Goal: Information Seeking & Learning: Learn about a topic

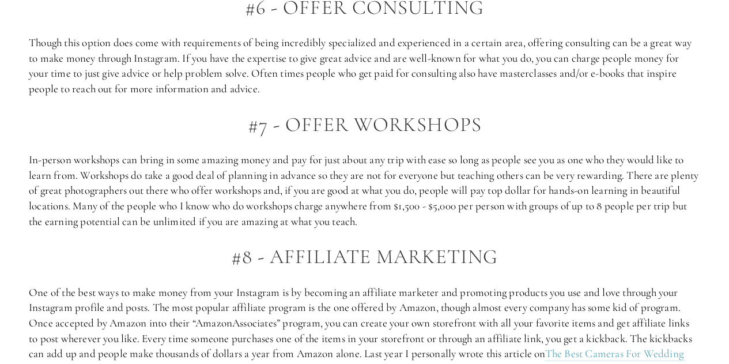
scroll to position [1632, 0]
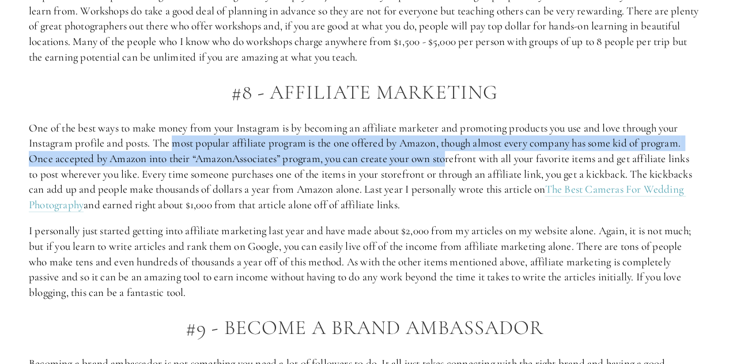
drag, startPoint x: 174, startPoint y: 142, endPoint x: 450, endPoint y: 164, distance: 276.4
click at [450, 164] on p "One of the best ways to make money from your Instagram is by becoming an affili…" at bounding box center [365, 166] width 672 height 92
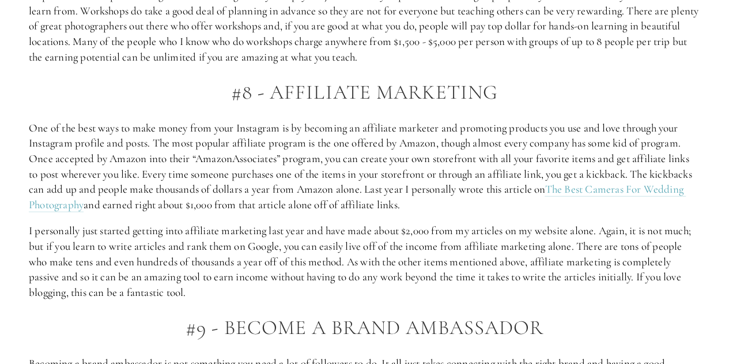
click at [440, 204] on p "One of the best ways to make money from your Instagram is by becoming an affili…" at bounding box center [365, 166] width 672 height 92
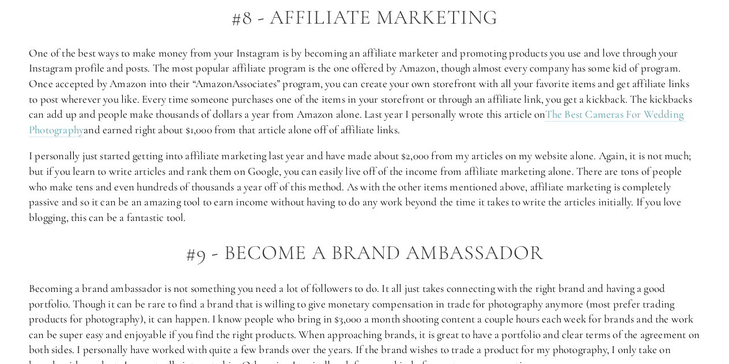
scroll to position [1703, 0]
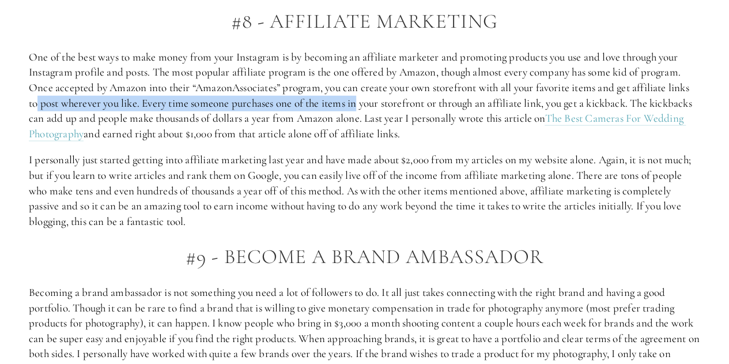
drag, startPoint x: 35, startPoint y: 103, endPoint x: 357, endPoint y: 103, distance: 322.3
click at [357, 103] on p "One of the best ways to make money from your Instagram is by becoming an affili…" at bounding box center [365, 96] width 672 height 92
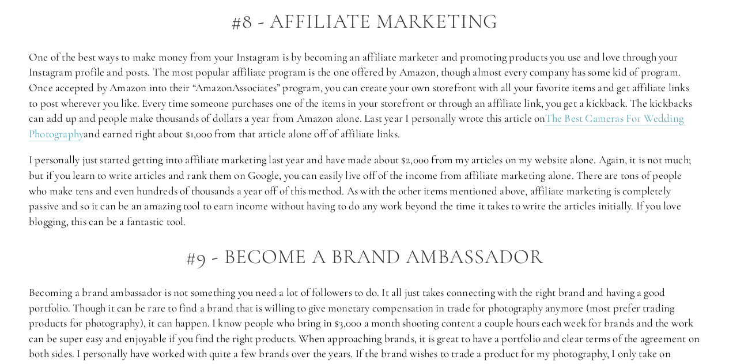
click at [342, 132] on p "One of the best ways to make money from your Instagram is by becoming an affili…" at bounding box center [365, 96] width 672 height 92
drag, startPoint x: 65, startPoint y: 162, endPoint x: 221, endPoint y: 162, distance: 156.8
click at [221, 162] on p "I personally just started getting into affiliate marketing last year and have m…" at bounding box center [365, 190] width 672 height 77
click at [210, 187] on p "I personally just started getting into affiliate marketing last year and have m…" at bounding box center [365, 190] width 672 height 77
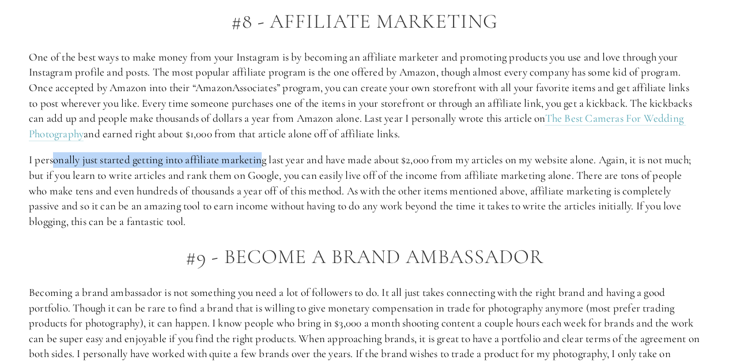
drag, startPoint x: 54, startPoint y: 161, endPoint x: 263, endPoint y: 164, distance: 209.3
click at [263, 164] on p "I personally just started getting into affiliate marketing last year and have m…" at bounding box center [365, 190] width 672 height 77
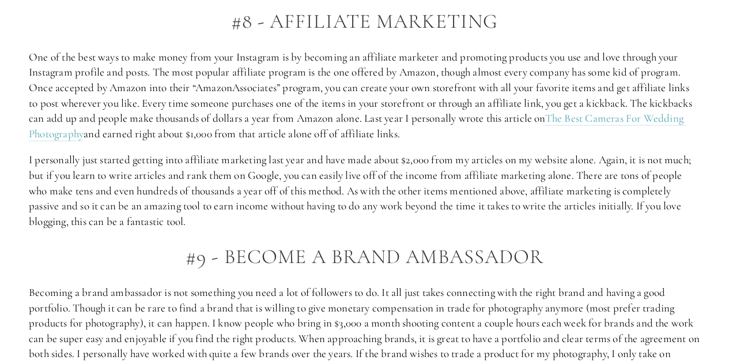
click at [338, 204] on p "I personally just started getting into affiliate marketing last year and have m…" at bounding box center [365, 190] width 672 height 77
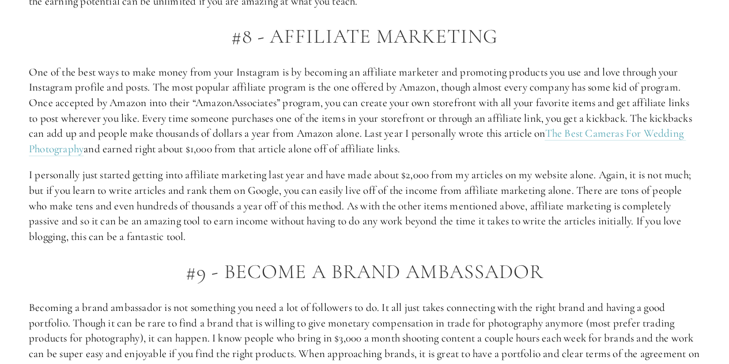
scroll to position [1692, 0]
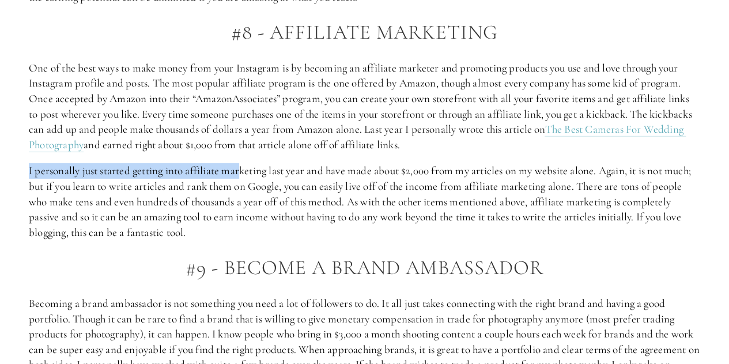
drag, startPoint x: 29, startPoint y: 172, endPoint x: 243, endPoint y: 174, distance: 213.9
click at [243, 174] on p "I personally just started getting into affiliate marketing last year and have m…" at bounding box center [365, 201] width 672 height 77
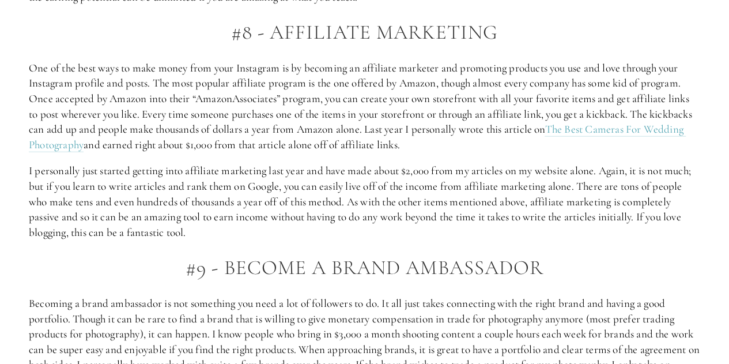
click at [244, 187] on p "I personally just started getting into affiliate marketing last year and have m…" at bounding box center [365, 201] width 672 height 77
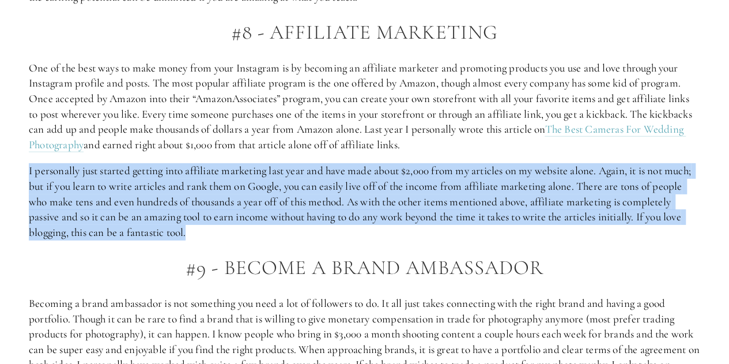
drag, startPoint x: 30, startPoint y: 171, endPoint x: 207, endPoint y: 230, distance: 186.7
click at [207, 230] on p "I personally just started getting into affiliate marketing last year and have m…" at bounding box center [365, 201] width 672 height 77
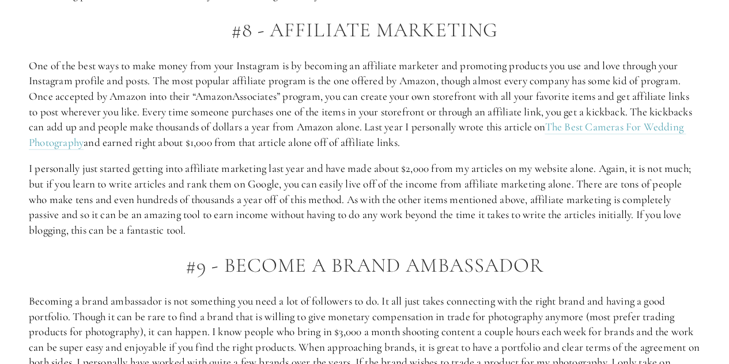
scroll to position [1746, 0]
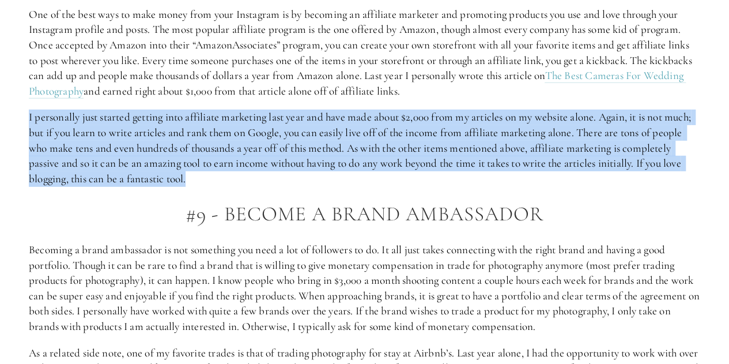
drag, startPoint x: 29, startPoint y: 118, endPoint x: 208, endPoint y: 184, distance: 189.9
click at [208, 184] on p "I personally just started getting into affiliate marketing last year and have m…" at bounding box center [365, 148] width 672 height 77
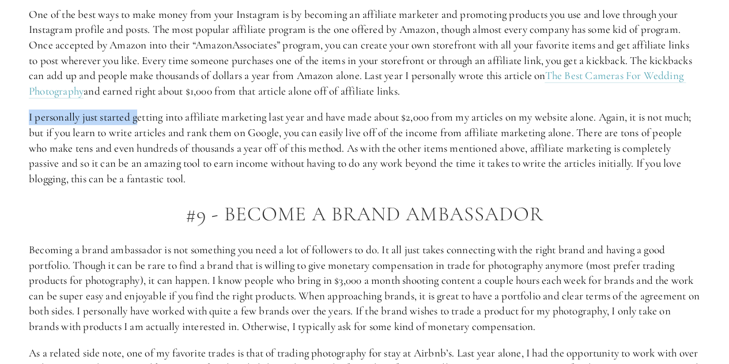
drag, startPoint x: 29, startPoint y: 115, endPoint x: 137, endPoint y: 123, distance: 108.7
click at [137, 123] on p "I personally just started getting into affiliate marketing last year and have m…" at bounding box center [365, 148] width 672 height 77
click at [135, 142] on p "I personally just started getting into affiliate marketing last year and have m…" at bounding box center [365, 148] width 672 height 77
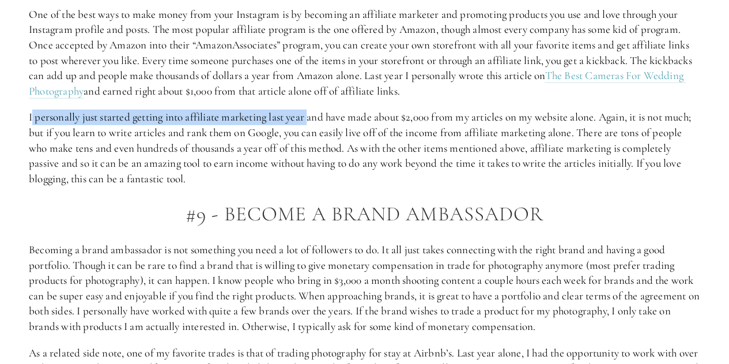
drag, startPoint x: 31, startPoint y: 117, endPoint x: 310, endPoint y: 120, distance: 279.0
click at [310, 120] on p "I personally just started getting into affiliate marketing last year and have m…" at bounding box center [365, 148] width 672 height 77
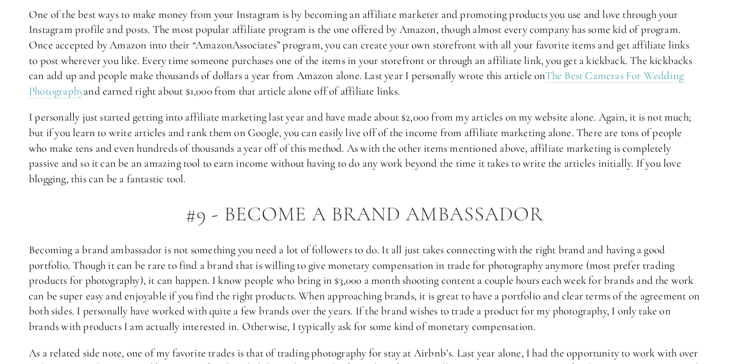
click at [287, 145] on p "I personally just started getting into affiliate marketing last year and have m…" at bounding box center [365, 148] width 672 height 77
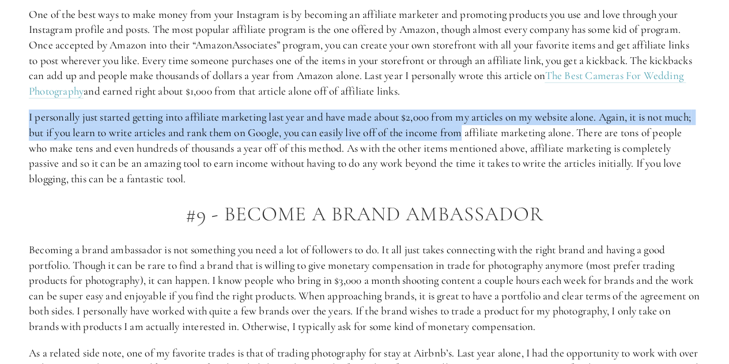
drag, startPoint x: 29, startPoint y: 116, endPoint x: 465, endPoint y: 127, distance: 436.5
click at [465, 127] on p "I personally just started getting into affiliate marketing last year and have m…" at bounding box center [365, 148] width 672 height 77
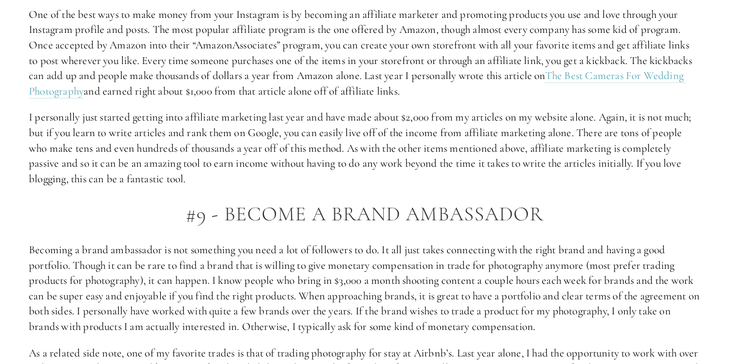
click at [318, 157] on p "I personally just started getting into affiliate marketing last year and have m…" at bounding box center [365, 148] width 672 height 77
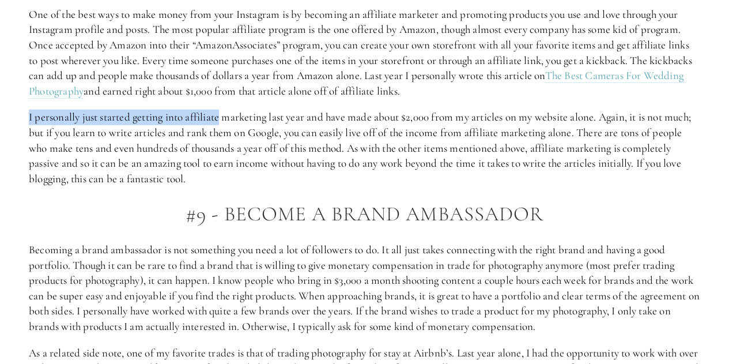
drag, startPoint x: 29, startPoint y: 116, endPoint x: 223, endPoint y: 119, distance: 193.7
click at [223, 119] on p "I personally just started getting into affiliate marketing last year and have m…" at bounding box center [365, 148] width 672 height 77
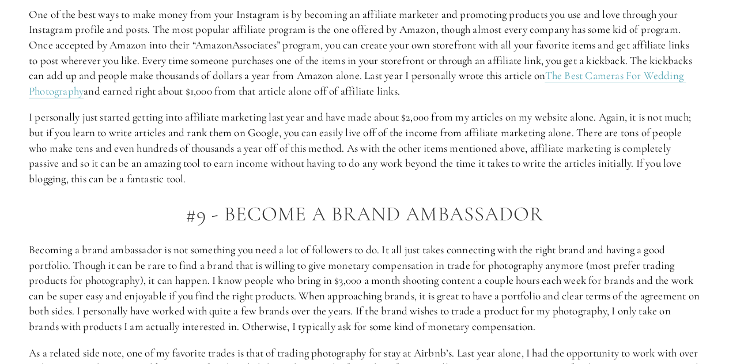
click at [129, 143] on p "I personally just started getting into affiliate marketing last year and have m…" at bounding box center [365, 148] width 672 height 77
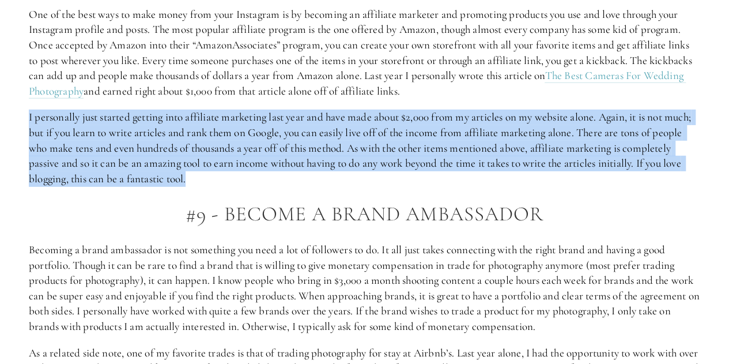
drag, startPoint x: 28, startPoint y: 116, endPoint x: 203, endPoint y: 177, distance: 185.1
click at [203, 180] on p "I personally just started getting into affiliate marketing last year and have m…" at bounding box center [365, 148] width 672 height 77
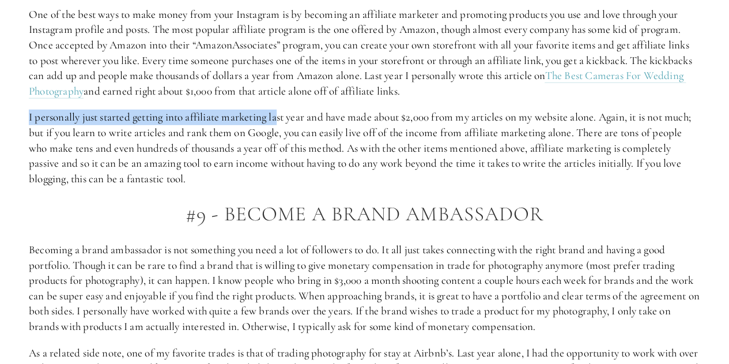
drag, startPoint x: 29, startPoint y: 119, endPoint x: 282, endPoint y: 118, distance: 252.5
click at [282, 118] on p "I personally just started getting into affiliate marketing last year and have m…" at bounding box center [365, 148] width 672 height 77
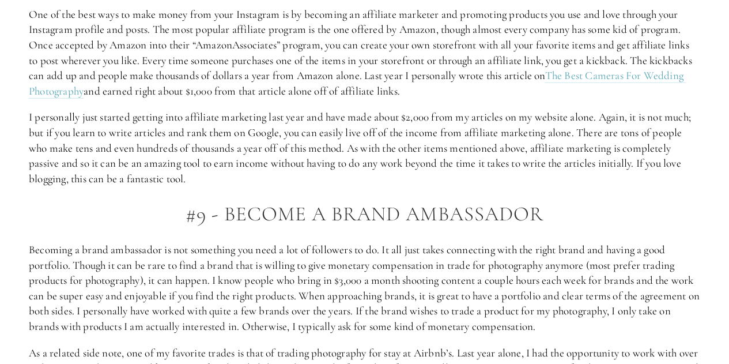
click at [243, 145] on p "I personally just started getting into affiliate marketing last year and have m…" at bounding box center [365, 148] width 672 height 77
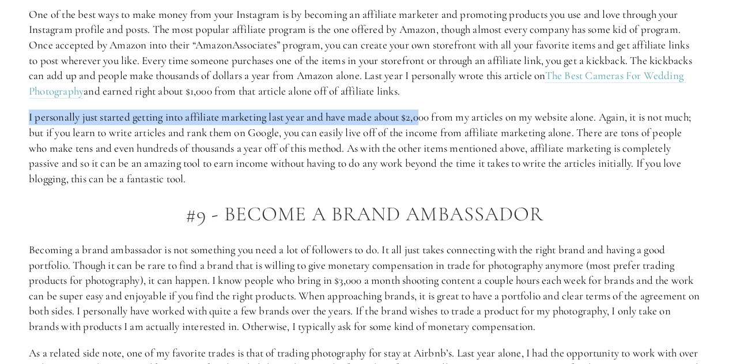
drag, startPoint x: 29, startPoint y: 112, endPoint x: 421, endPoint y: 123, distance: 392.2
click at [421, 123] on p "I personally just started getting into affiliate marketing last year and have m…" at bounding box center [365, 148] width 672 height 77
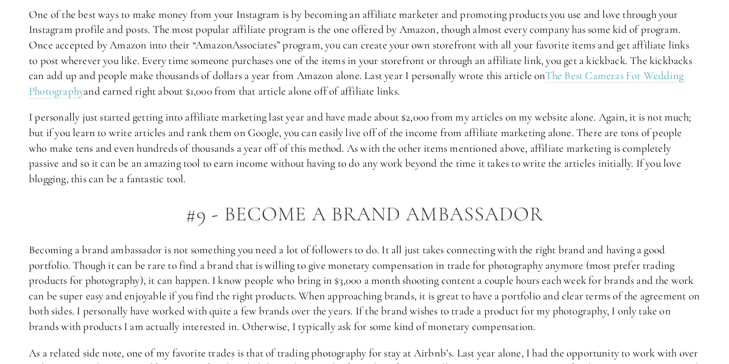
click at [415, 146] on p "I personally just started getting into affiliate marketing last year and have m…" at bounding box center [365, 148] width 672 height 77
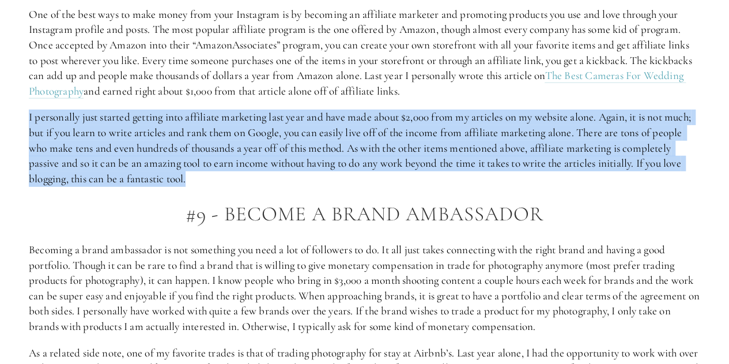
drag, startPoint x: 29, startPoint y: 117, endPoint x: 193, endPoint y: 182, distance: 176.2
click at [193, 182] on p "I personally just started getting into affiliate marketing last year and have m…" at bounding box center [365, 148] width 672 height 77
click at [325, 157] on p "I personally just started getting into affiliate marketing last year and have m…" at bounding box center [365, 148] width 672 height 77
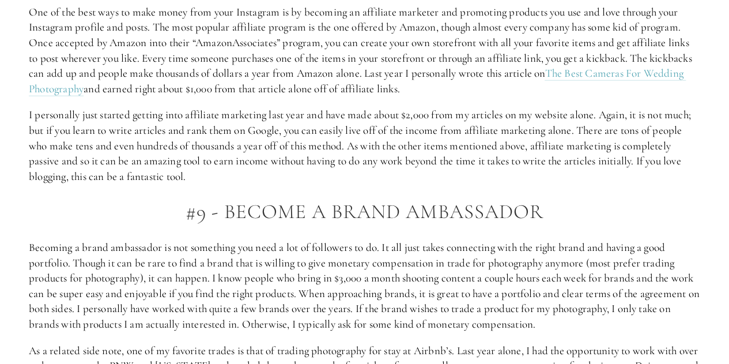
scroll to position [1752, 0]
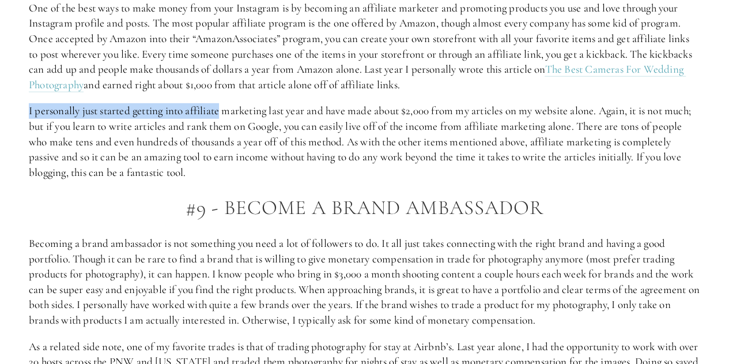
drag, startPoint x: 29, startPoint y: 112, endPoint x: 223, endPoint y: 110, distance: 193.7
click at [223, 110] on p "I personally just started getting into affiliate marketing last year and have m…" at bounding box center [365, 141] width 672 height 77
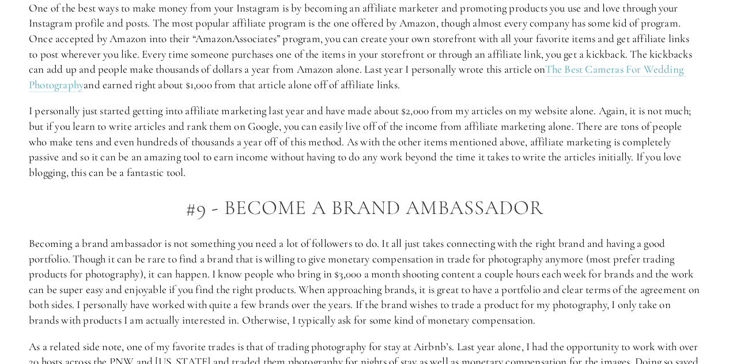
click at [230, 133] on p "I personally just started getting into affiliate marketing last year and have m…" at bounding box center [365, 141] width 672 height 77
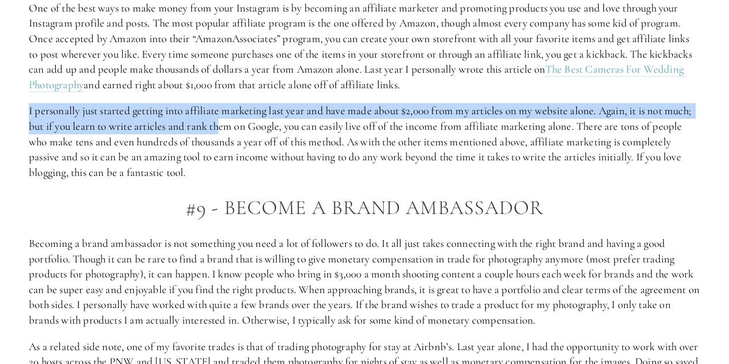
drag, startPoint x: 29, startPoint y: 112, endPoint x: 222, endPoint y: 123, distance: 193.4
click at [222, 123] on p "I personally just started getting into affiliate marketing last year and have m…" at bounding box center [365, 141] width 672 height 77
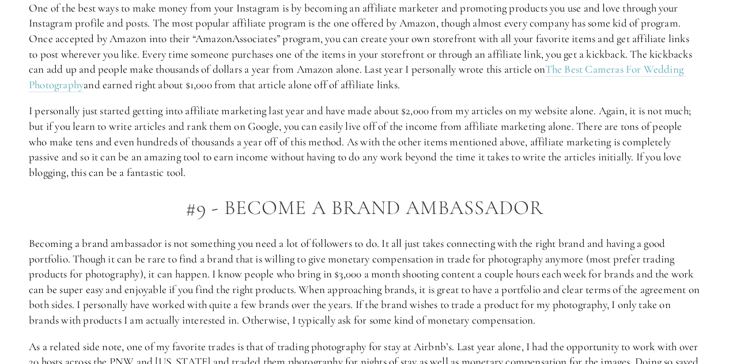
click at [221, 155] on p "I personally just started getting into affiliate marketing last year and have m…" at bounding box center [365, 141] width 672 height 77
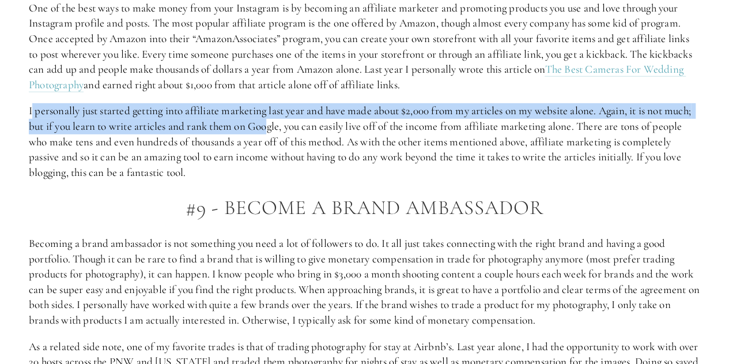
drag, startPoint x: 31, startPoint y: 110, endPoint x: 272, endPoint y: 119, distance: 241.1
click at [272, 119] on p "I personally just started getting into affiliate marketing last year and have m…" at bounding box center [365, 141] width 672 height 77
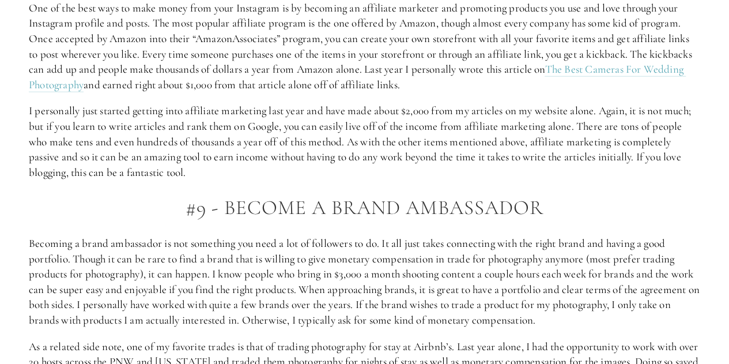
click at [242, 146] on p "I personally just started getting into affiliate marketing last year and have m…" at bounding box center [365, 141] width 672 height 77
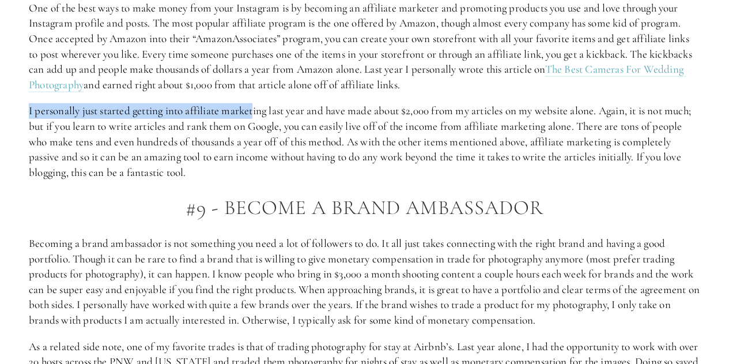
drag, startPoint x: 29, startPoint y: 108, endPoint x: 255, endPoint y: 112, distance: 226.6
click at [255, 112] on p "I personally just started getting into affiliate marketing last year and have m…" at bounding box center [365, 141] width 672 height 77
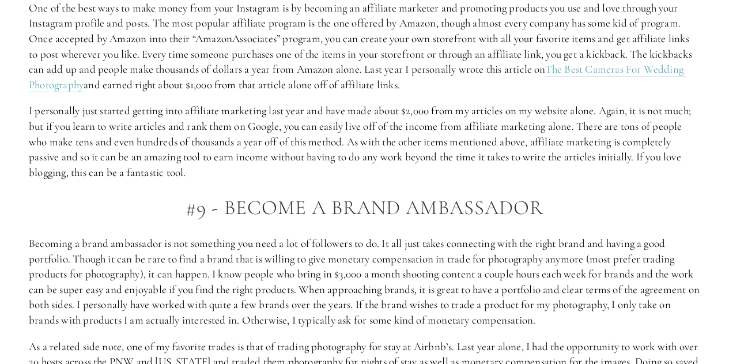
click at [243, 138] on p "I personally just started getting into affiliate marketing last year and have m…" at bounding box center [365, 141] width 672 height 77
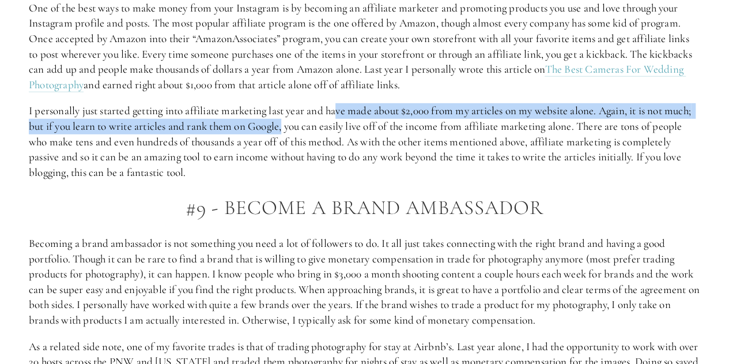
drag, startPoint x: 340, startPoint y: 114, endPoint x: 286, endPoint y: 134, distance: 57.8
click at [286, 134] on p "I personally just started getting into affiliate marketing last year and have m…" at bounding box center [365, 141] width 672 height 77
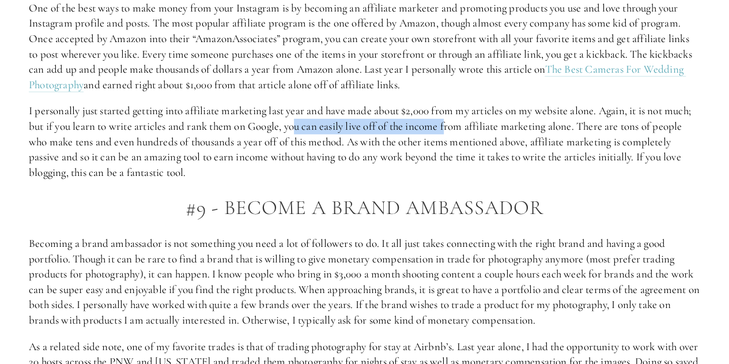
drag, startPoint x: 299, startPoint y: 125, endPoint x: 450, endPoint y: 129, distance: 150.5
click at [450, 129] on p "I personally just started getting into affiliate marketing last year and have m…" at bounding box center [365, 141] width 672 height 77
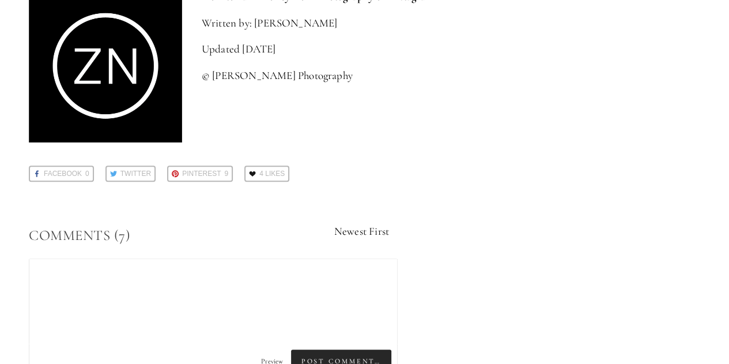
scroll to position [2532, 0]
